Goal: Task Accomplishment & Management: Manage account settings

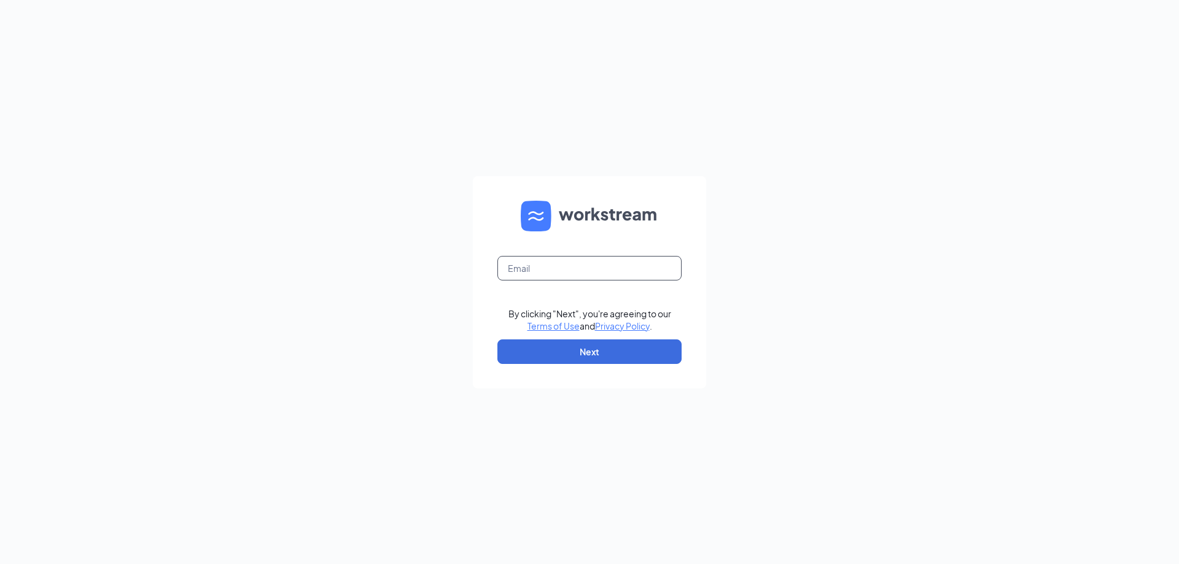
click at [576, 267] on input "text" at bounding box center [590, 268] width 184 height 25
type input "mmccormack@gqtmovies.com"
click at [604, 358] on button "Next" at bounding box center [590, 352] width 184 height 25
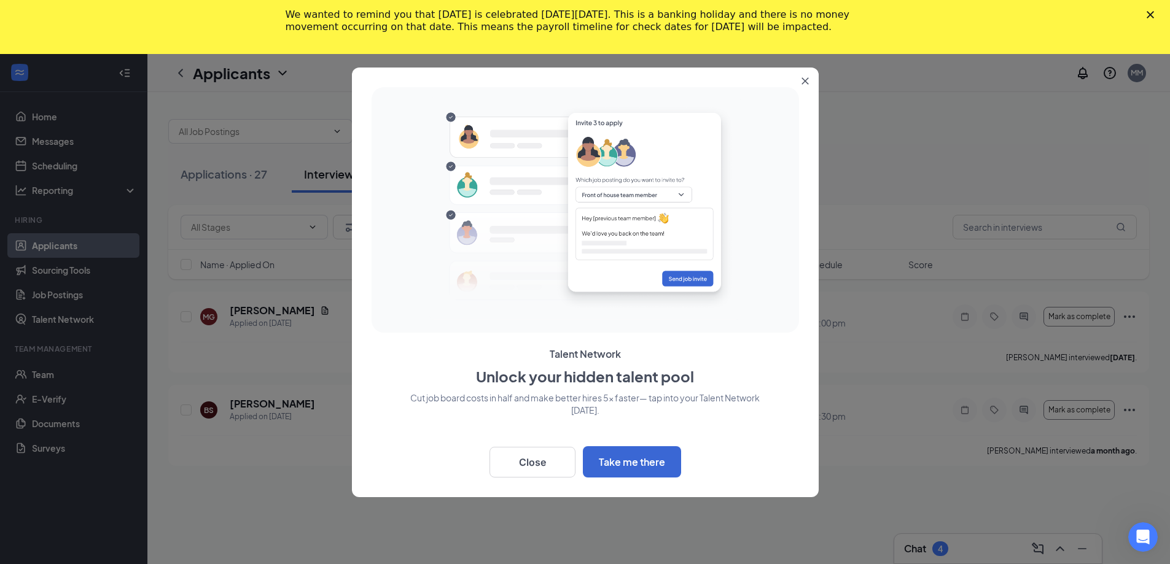
click at [804, 79] on icon "Close" at bounding box center [805, 80] width 7 height 7
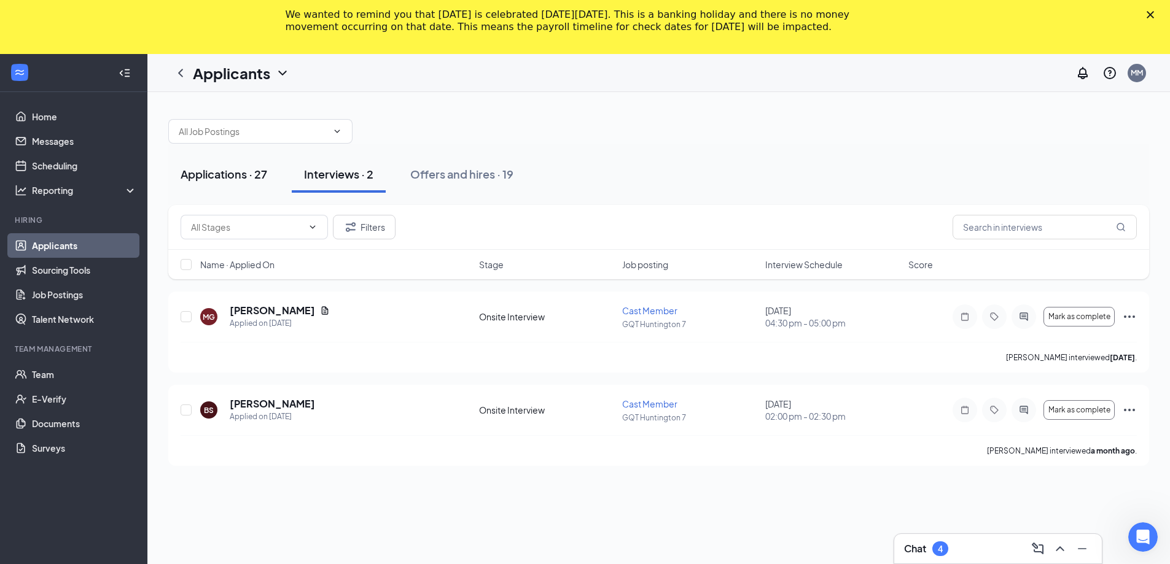
click at [228, 173] on div "Applications · 27" at bounding box center [224, 173] width 87 height 15
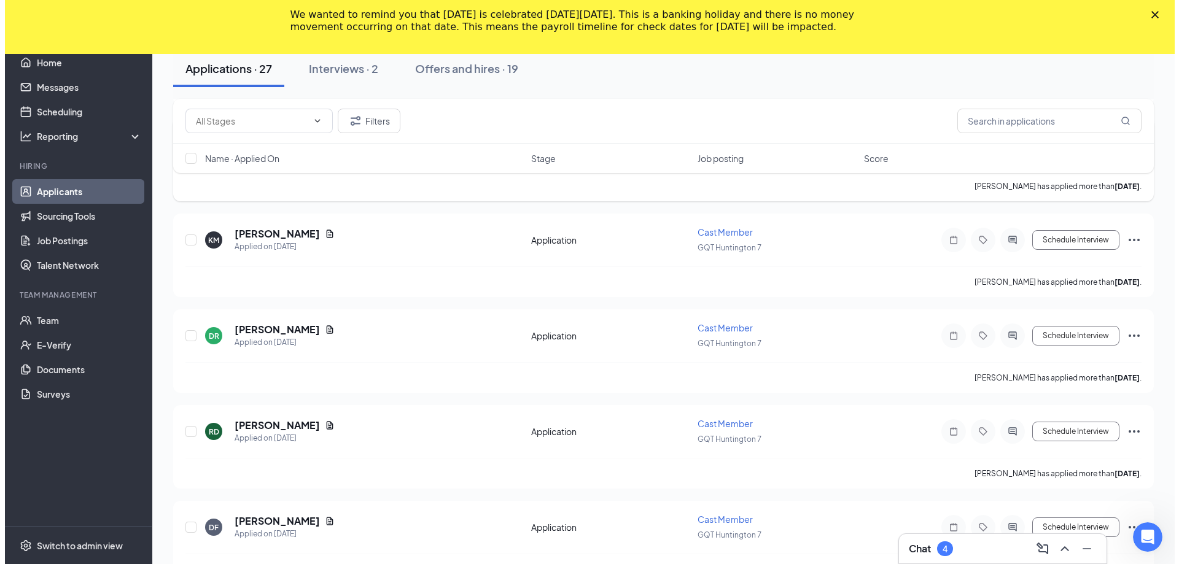
scroll to position [1904, 0]
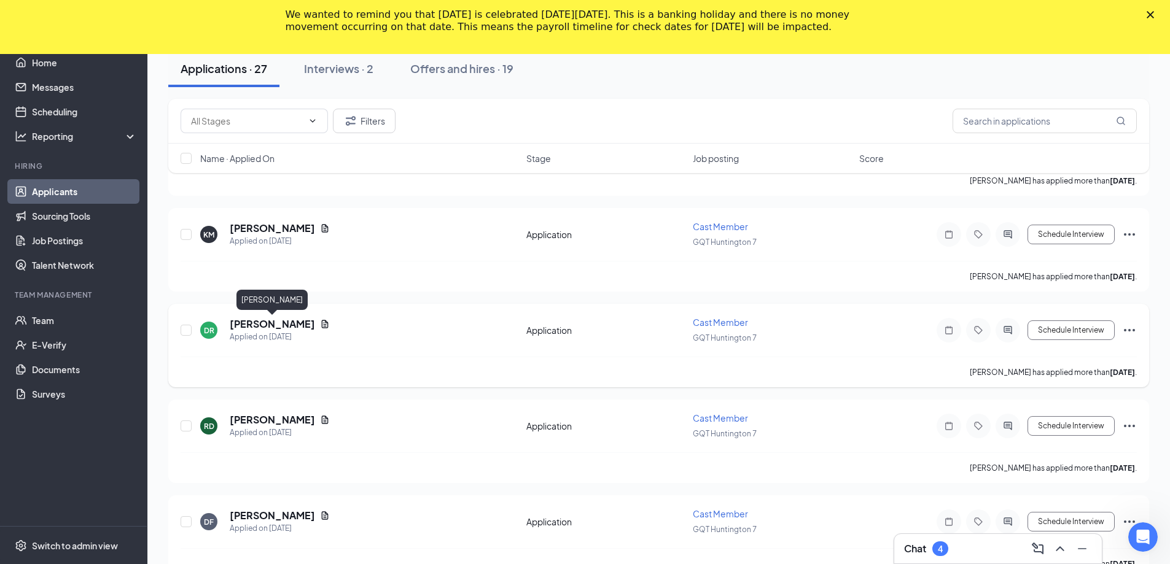
click at [305, 323] on h5 "[PERSON_NAME]" at bounding box center [272, 325] width 85 height 14
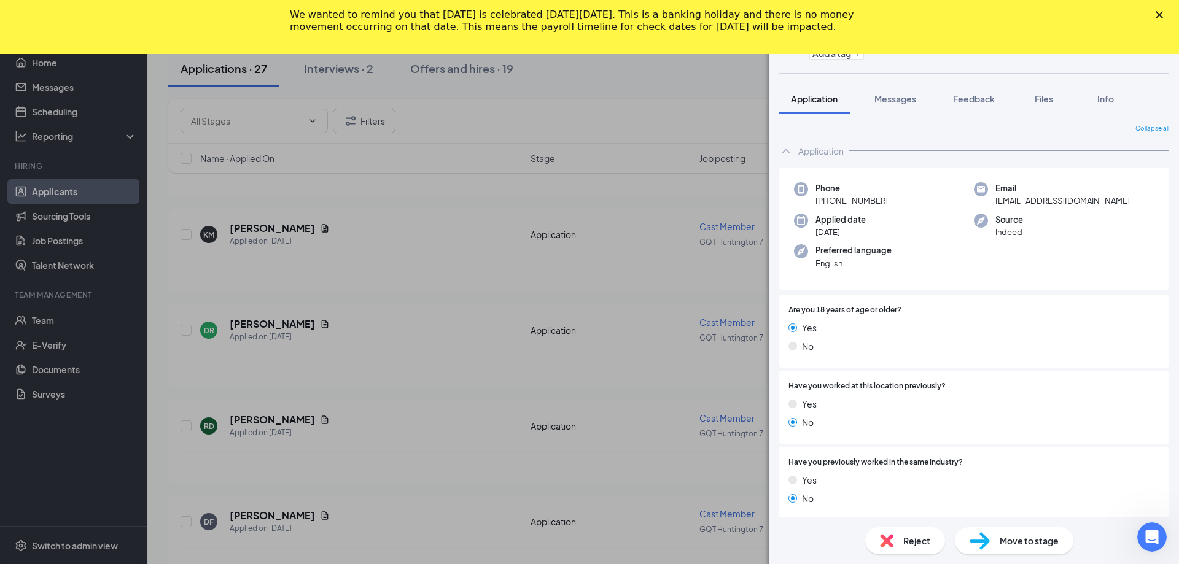
click at [1161, 12] on icon "Close" at bounding box center [1159, 14] width 7 height 7
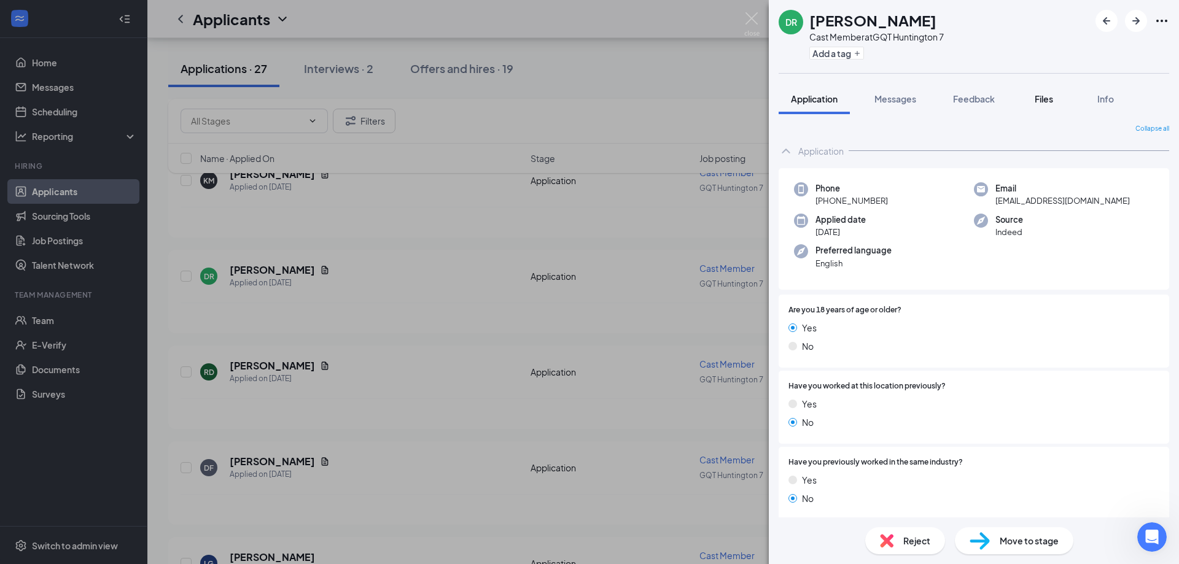
click at [1044, 98] on span "Files" at bounding box center [1044, 98] width 18 height 11
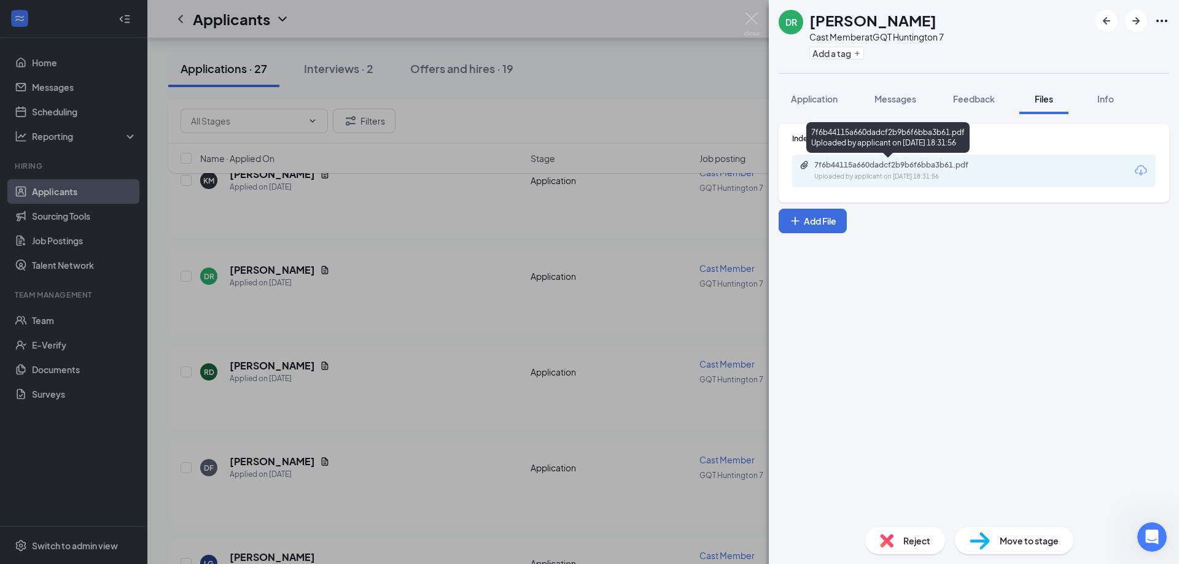
click at [908, 173] on div "Uploaded by applicant on [DATE] 18:31:56" at bounding box center [906, 177] width 184 height 10
